Goal: Browse casually: Explore the website without a specific task or goal

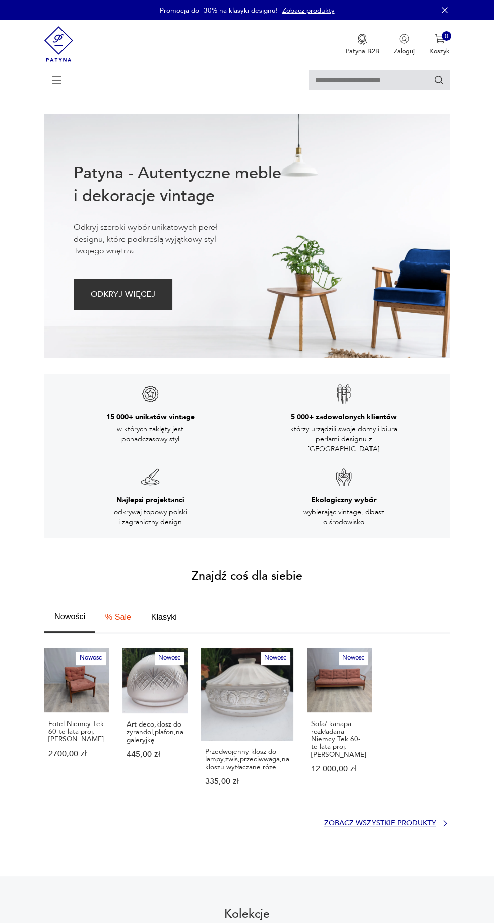
click at [407, 820] on p "Zobacz wszystkie produkty" at bounding box center [380, 823] width 112 height 6
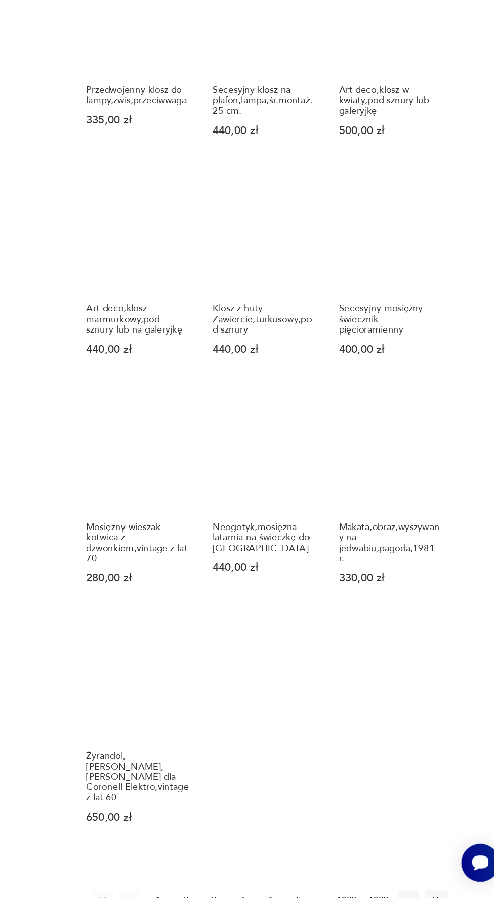
scroll to position [386, 0]
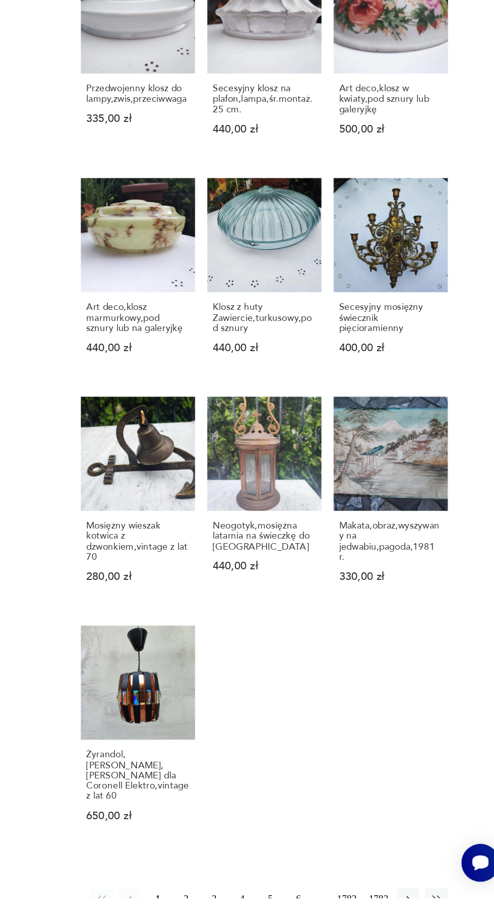
click at [253, 916] on button "2" at bounding box center [255, 924] width 16 height 16
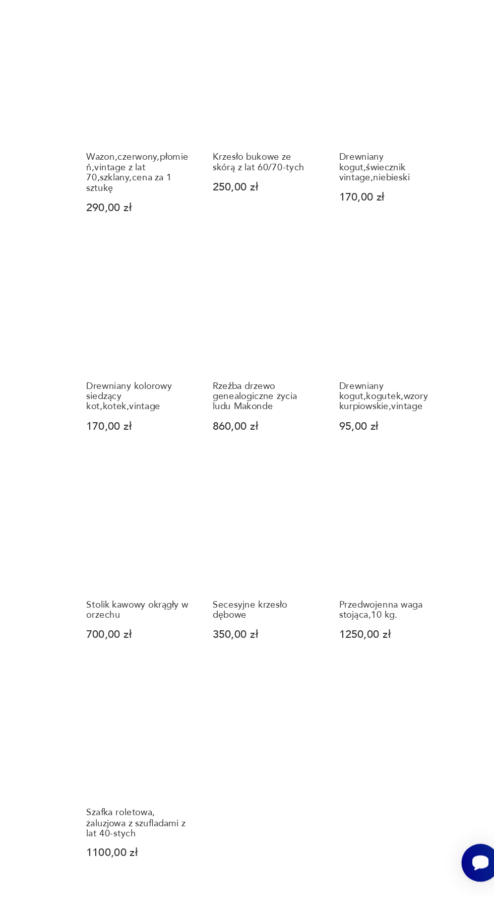
scroll to position [355, 0]
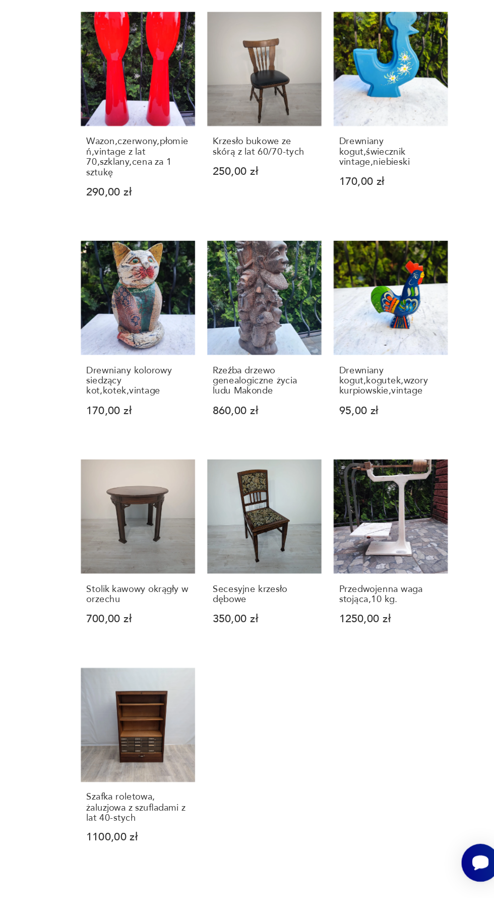
click at [272, 922] on button "3" at bounding box center [276, 939] width 16 height 16
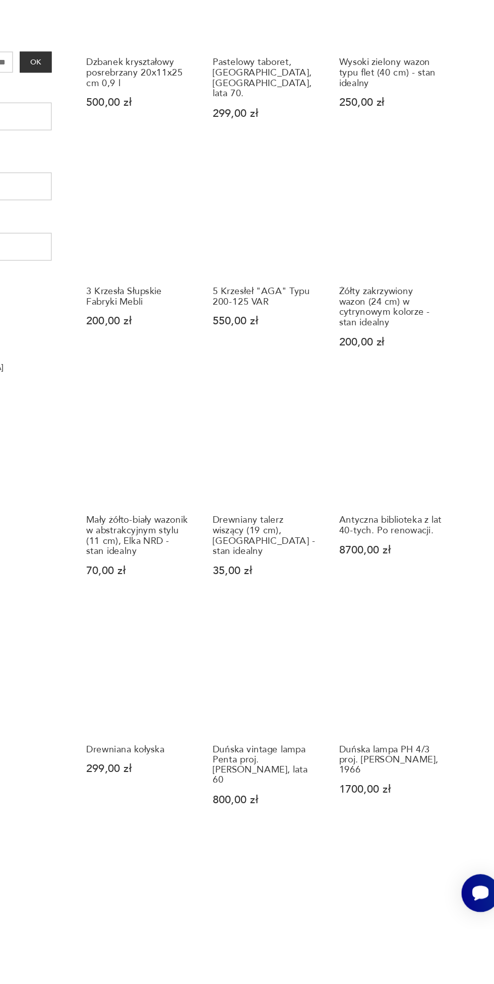
scroll to position [126, 0]
